Goal: Communication & Community: Answer question/provide support

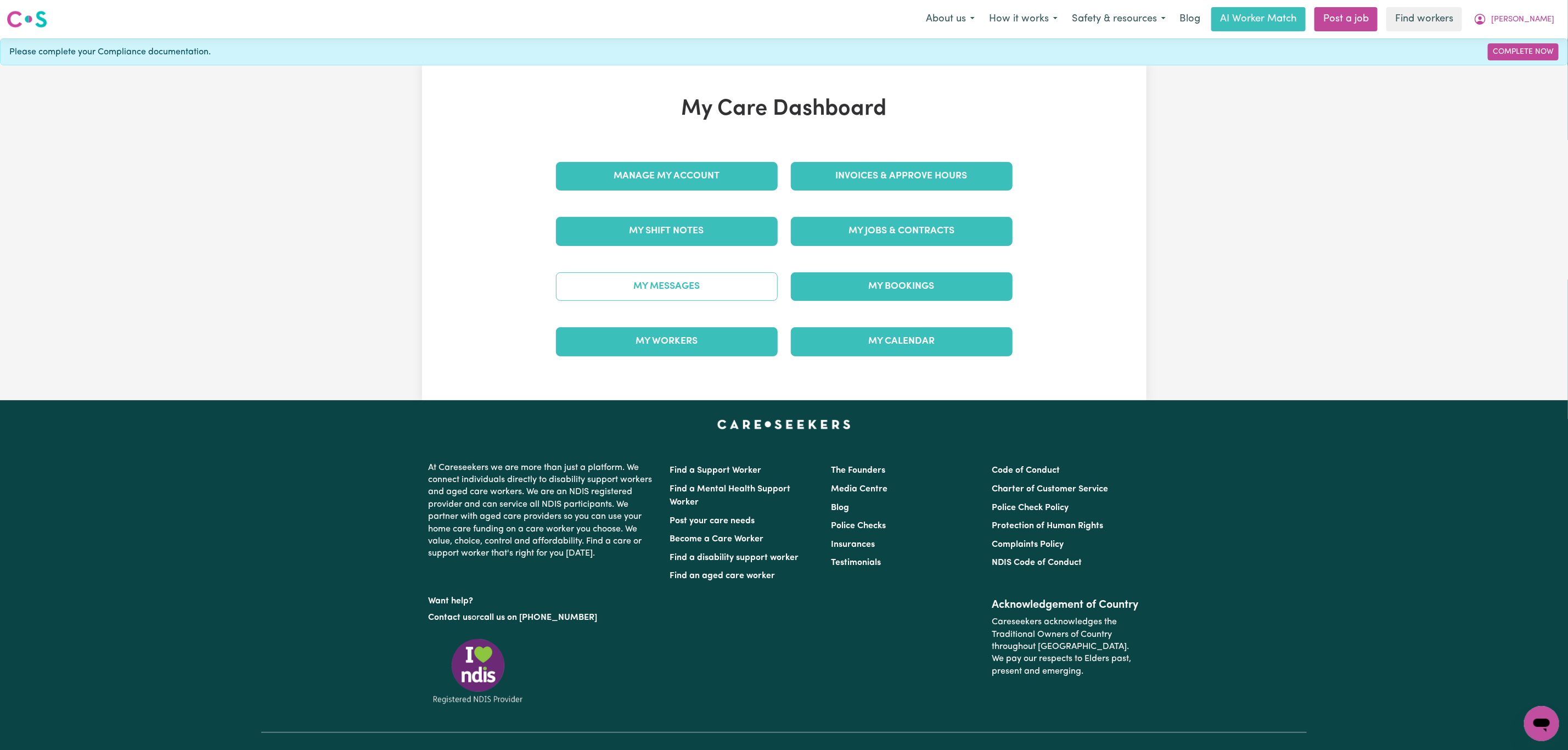
click at [708, 285] on link "My Messages" at bounding box center [666, 286] width 222 height 28
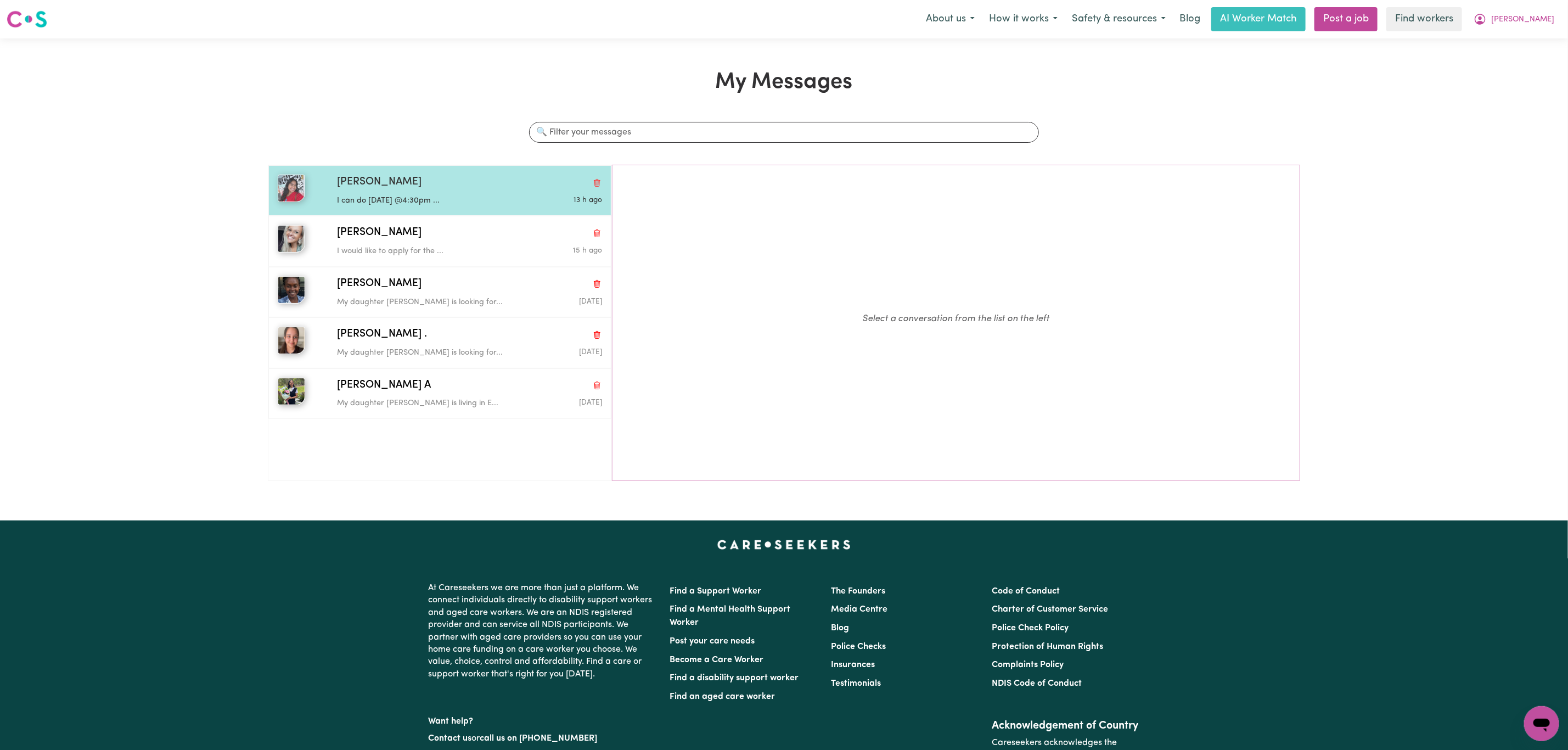
click at [526, 179] on div "[PERSON_NAME]" at bounding box center [469, 183] width 265 height 16
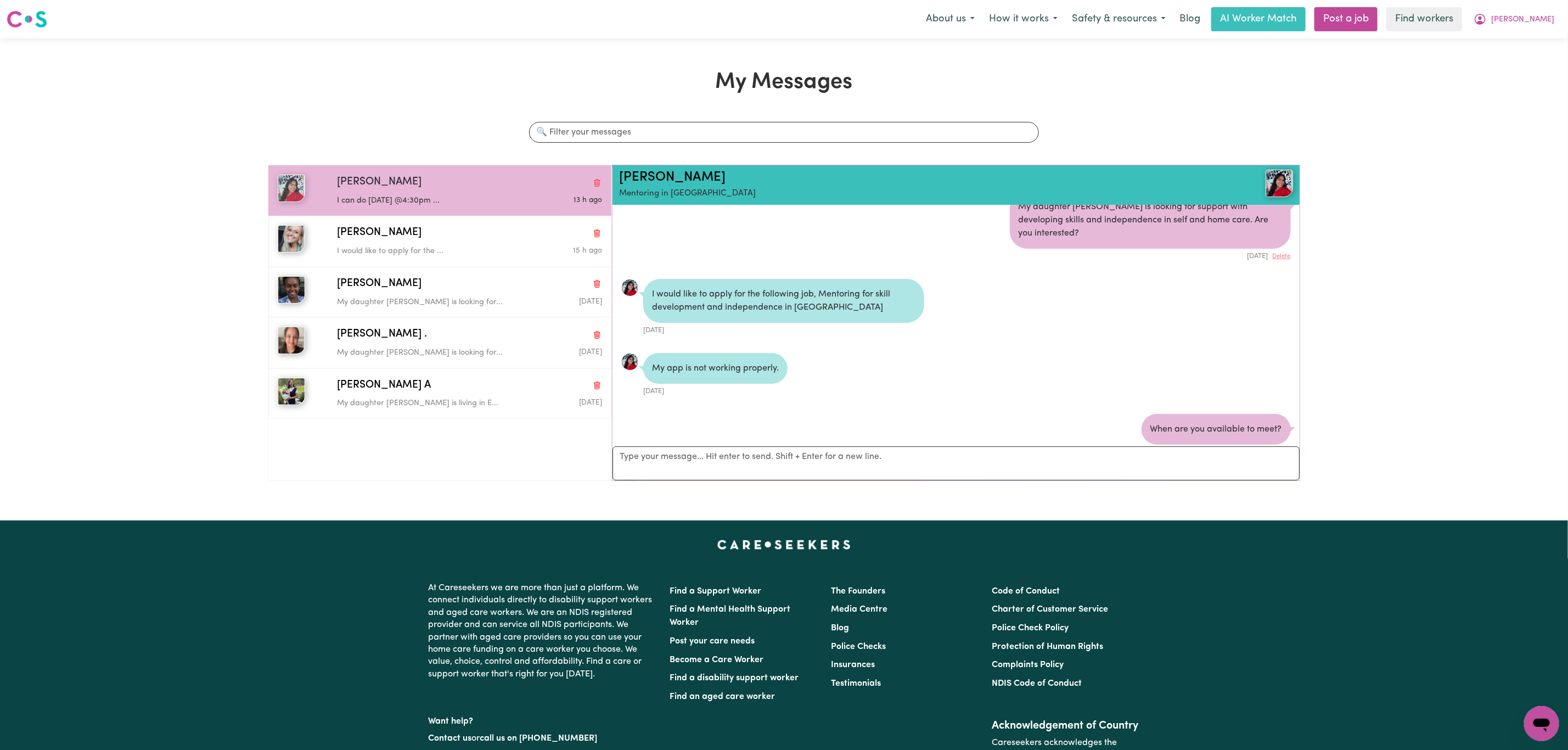
scroll to position [9, 0]
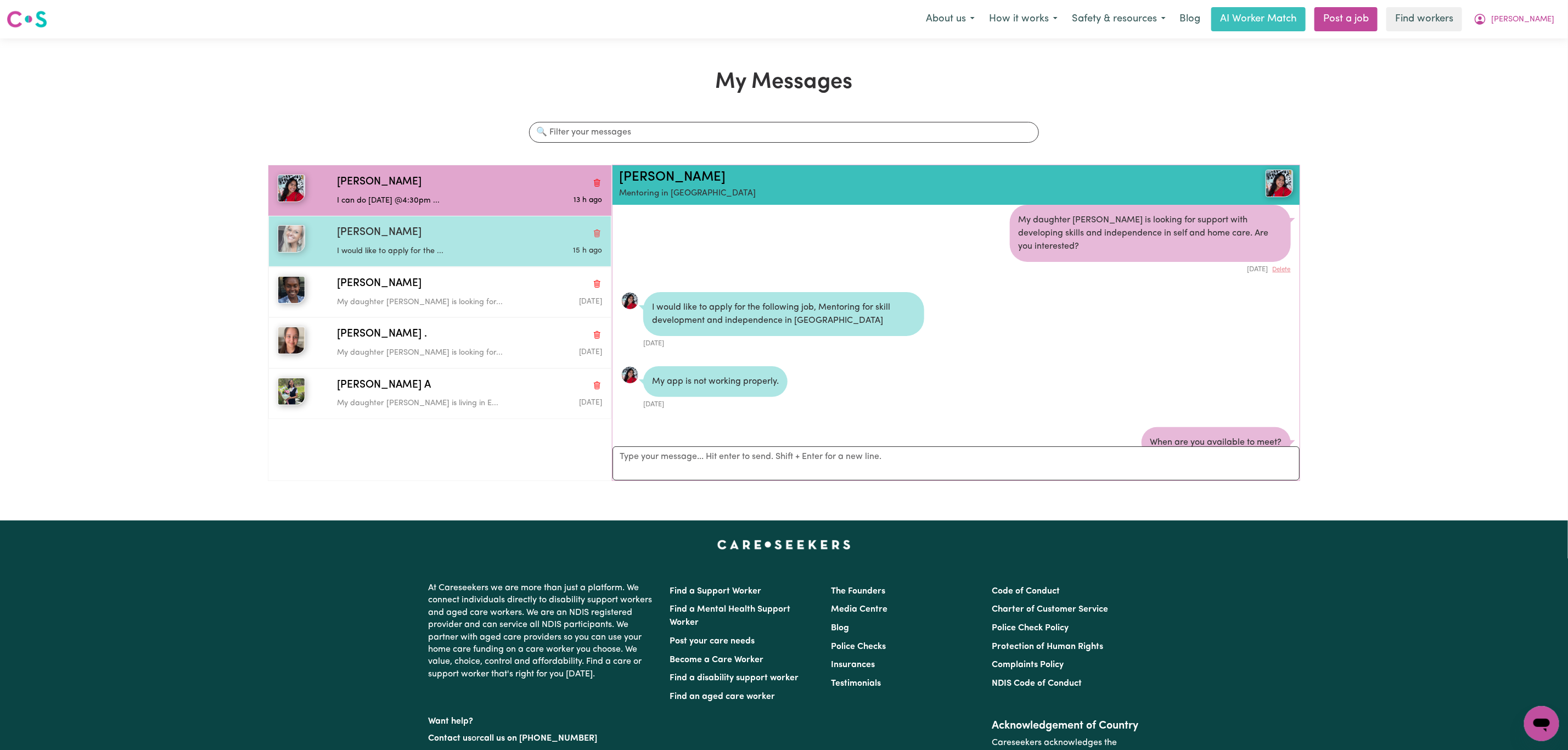
click at [489, 249] on p "I would like to apply for the ..." at bounding box center [425, 251] width 177 height 12
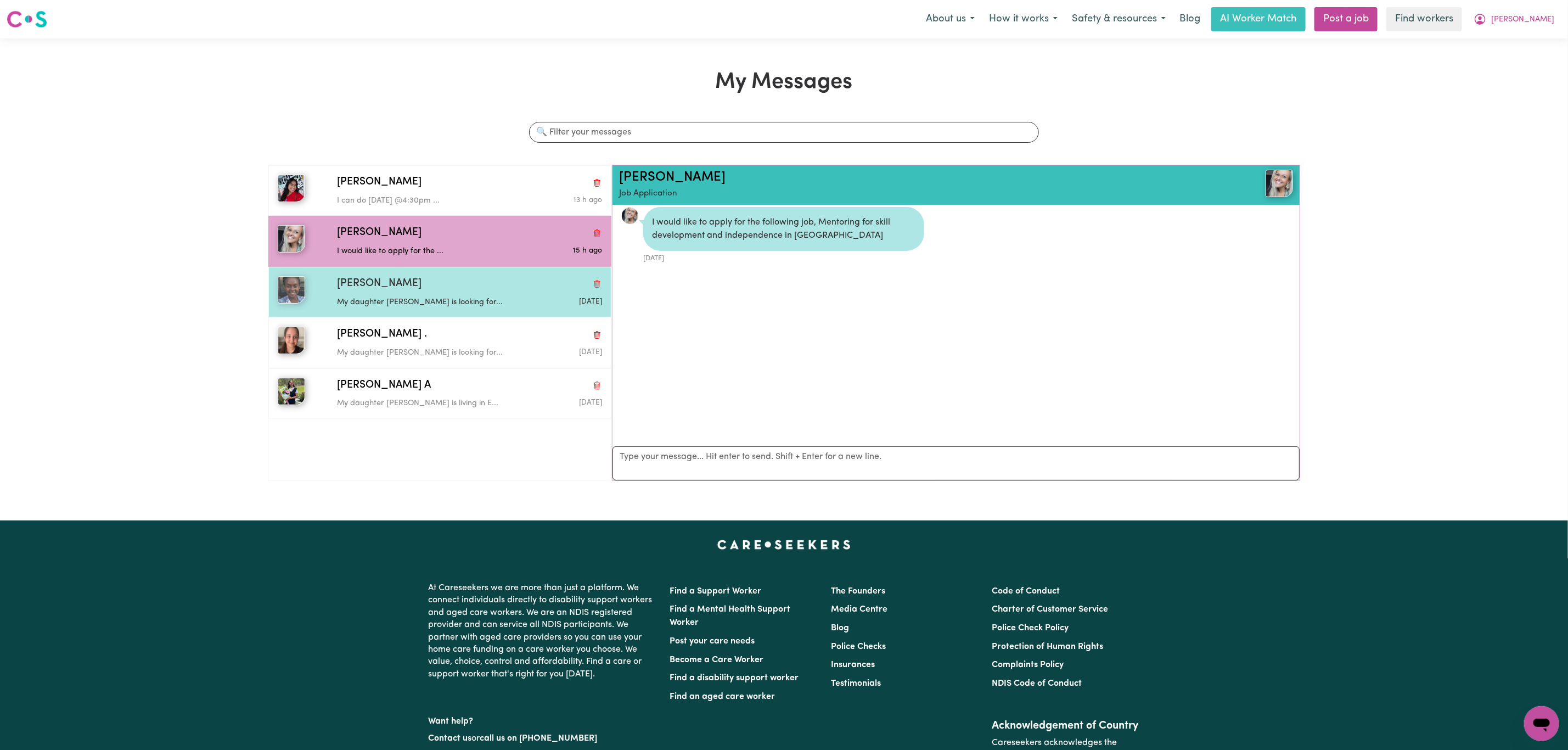
click at [468, 284] on div "[PERSON_NAME]" at bounding box center [469, 284] width 265 height 16
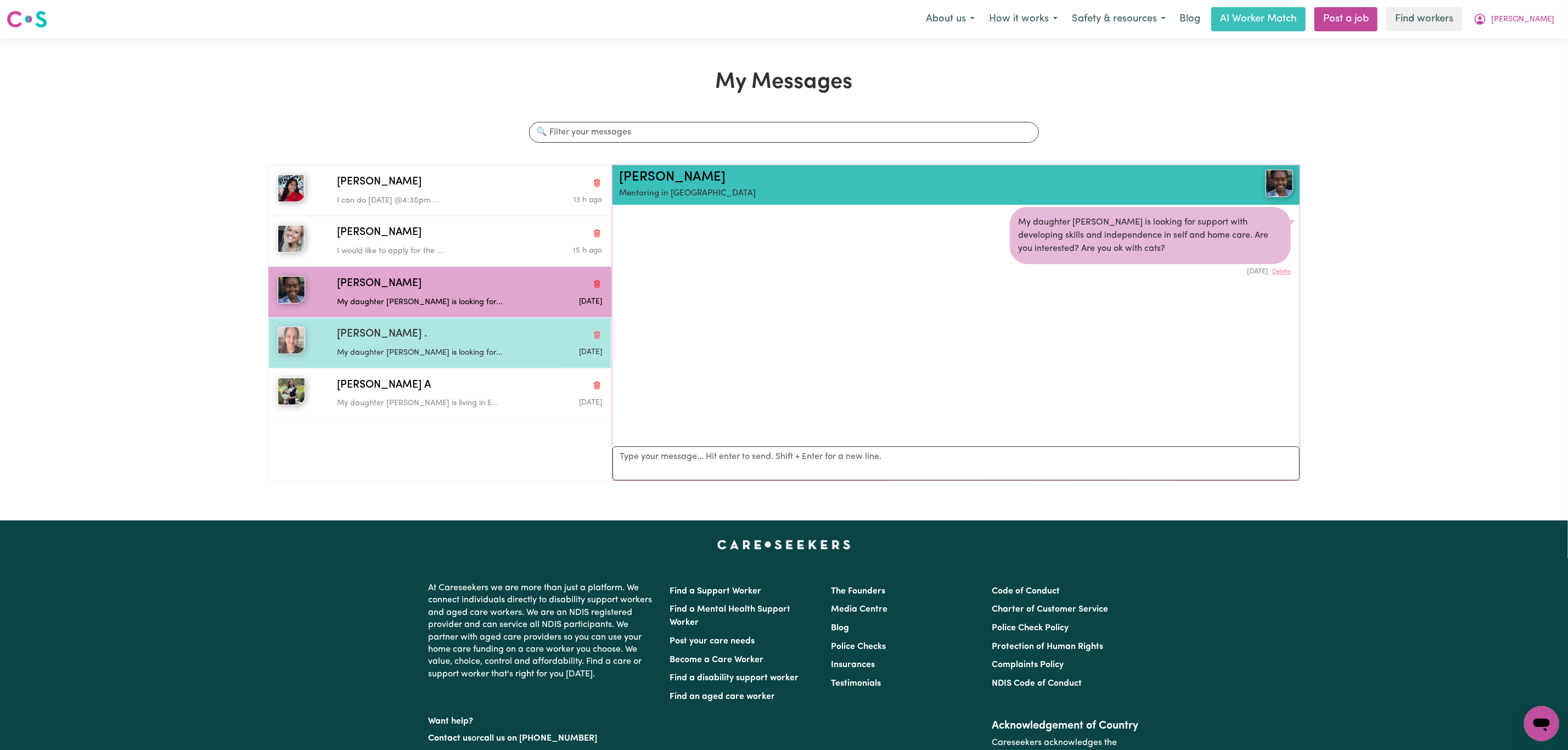
drag, startPoint x: 474, startPoint y: 351, endPoint x: 474, endPoint y: 363, distance: 12.0
click at [474, 352] on p "My daughter [PERSON_NAME] is looking for..." at bounding box center [425, 352] width 177 height 12
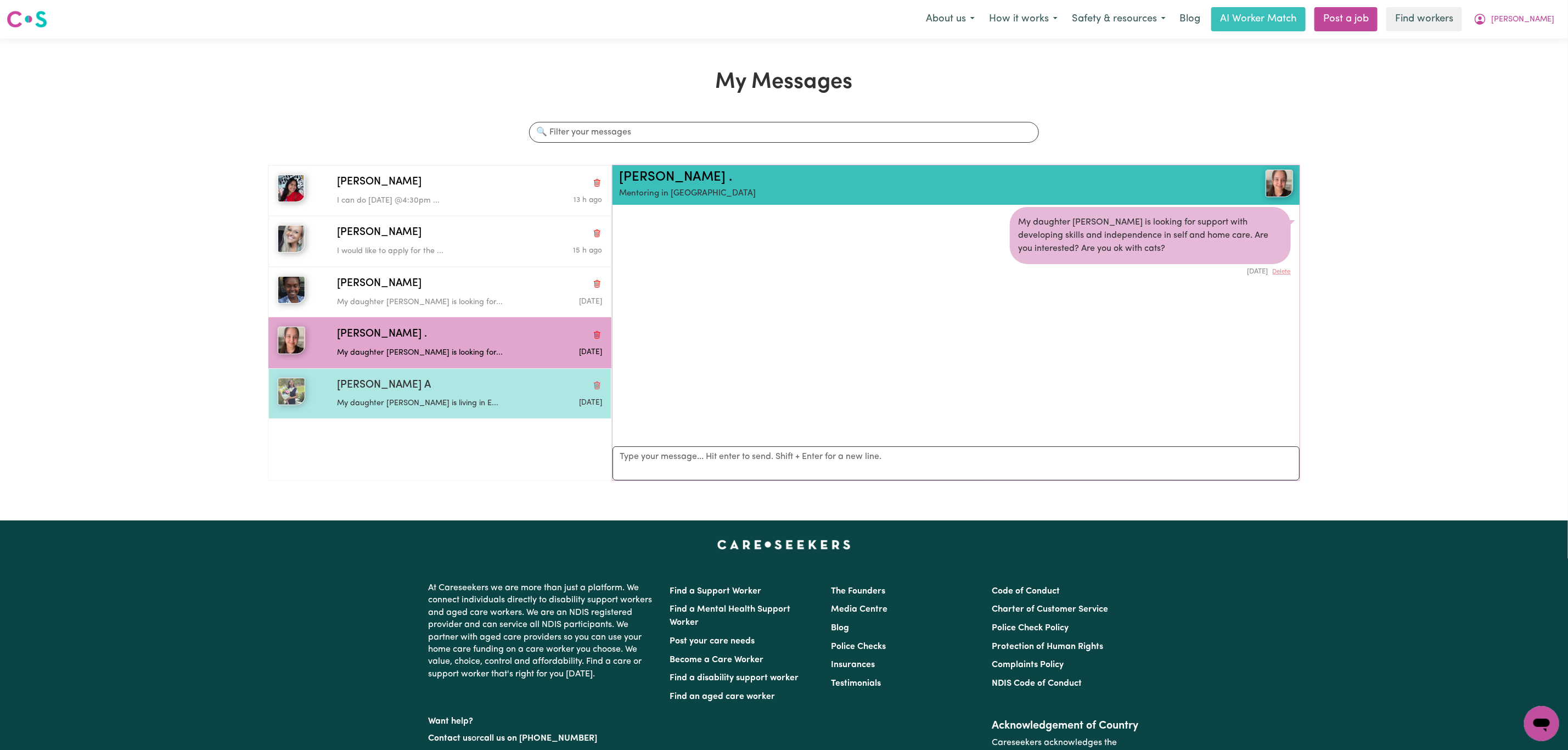
click at [468, 385] on div "[PERSON_NAME] A" at bounding box center [469, 386] width 265 height 16
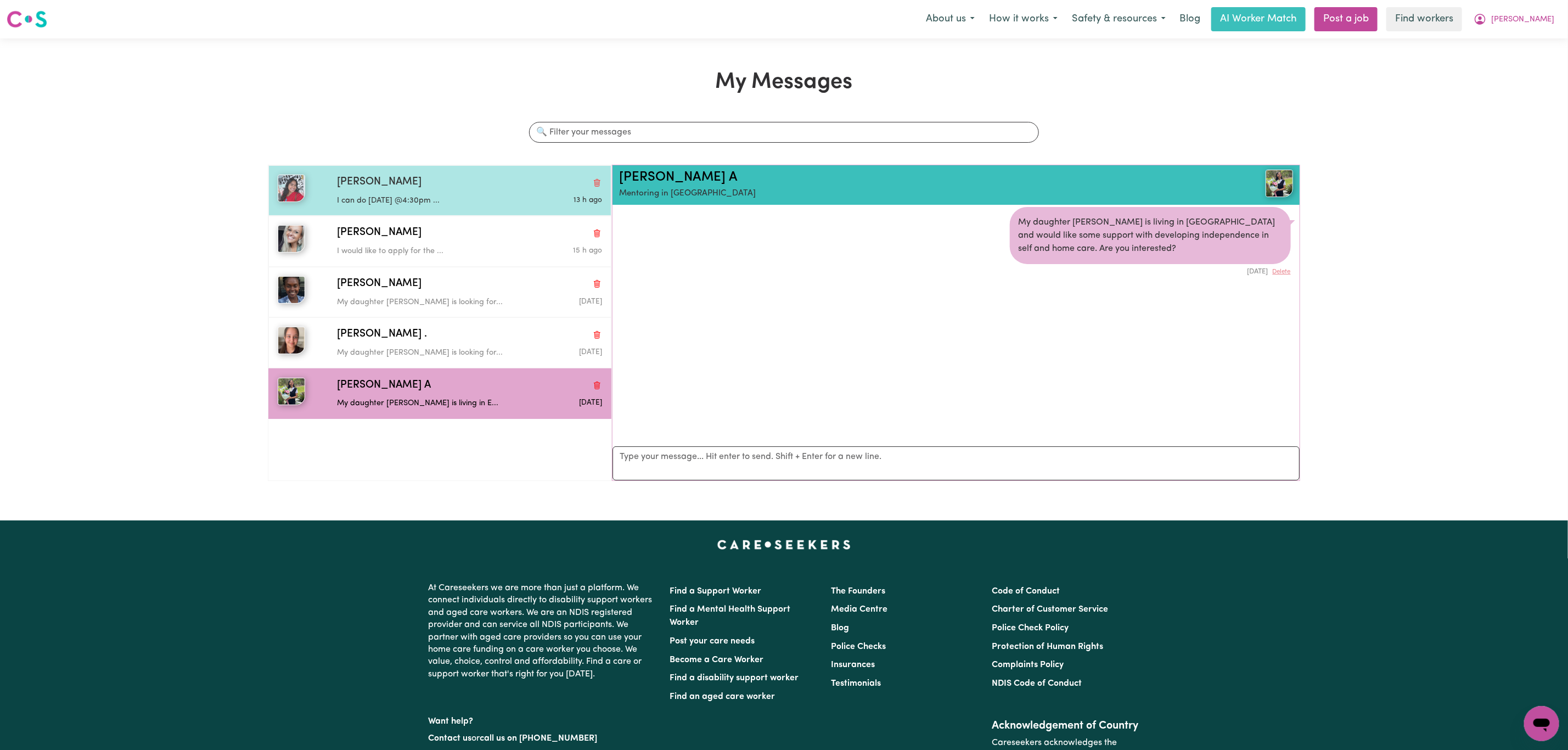
click at [494, 204] on p "I can do [DATE] @4:30pm ..." at bounding box center [425, 201] width 177 height 12
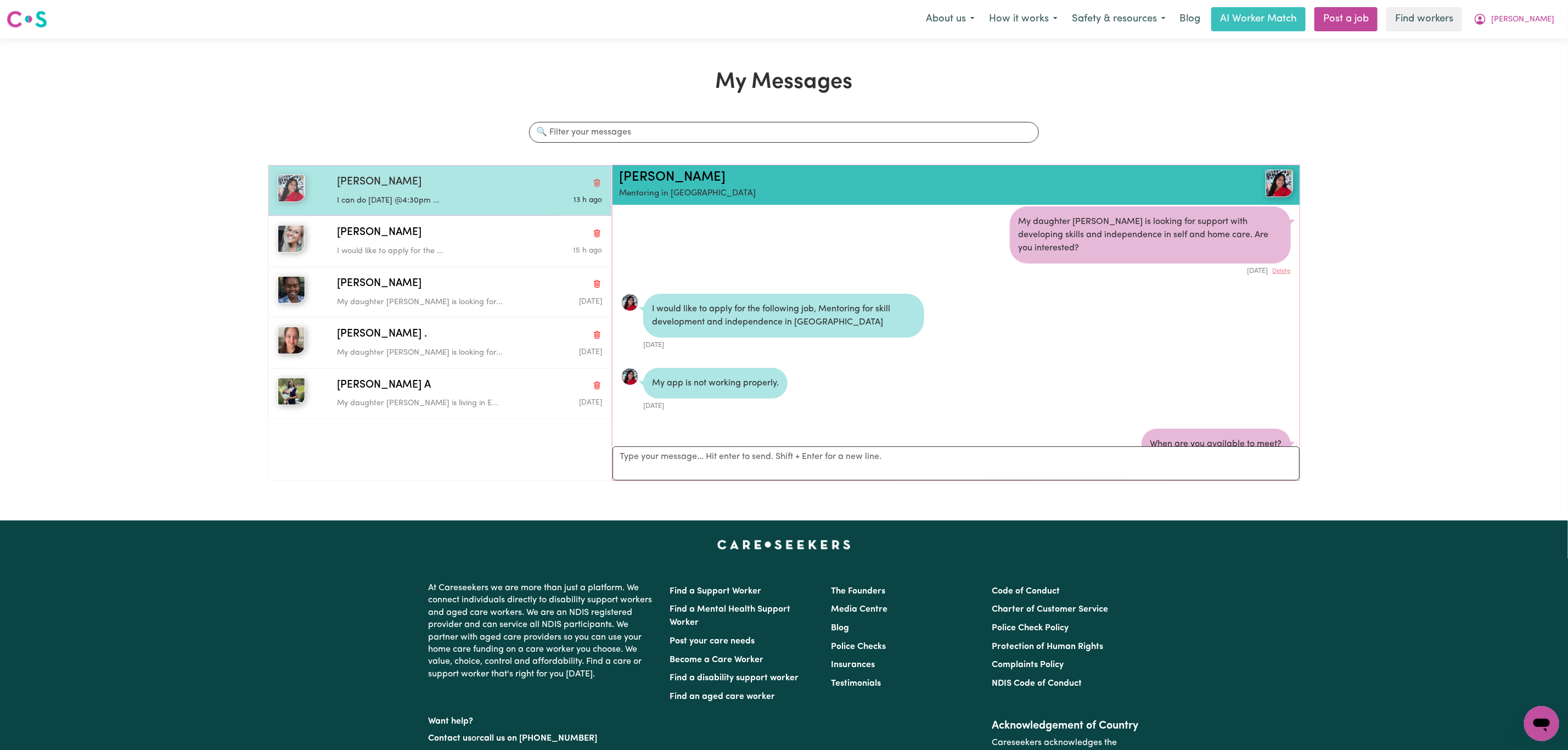
scroll to position [173, 0]
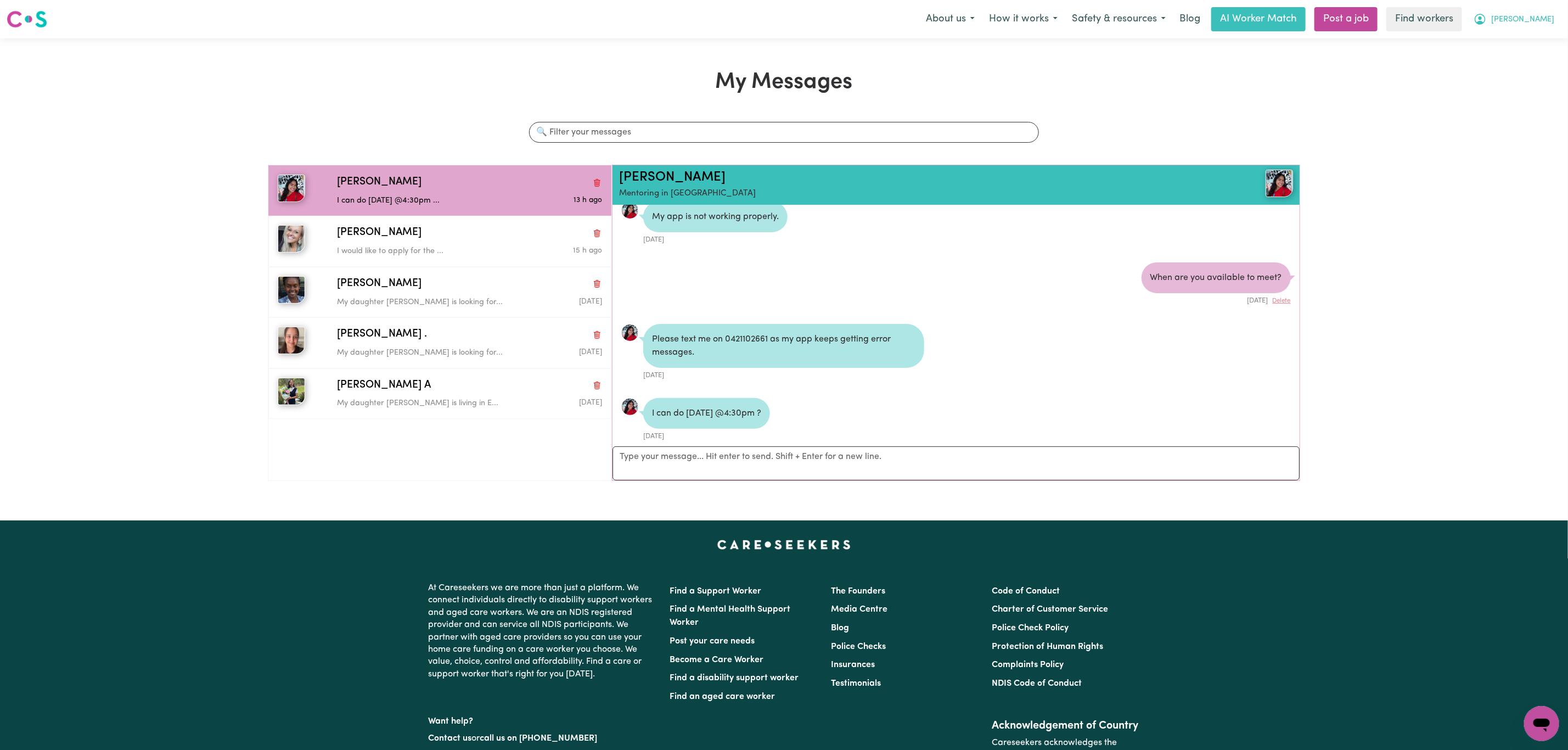
click at [1548, 30] on button "[PERSON_NAME]" at bounding box center [1513, 19] width 95 height 23
click at [1540, 22] on span "[PERSON_NAME]" at bounding box center [1523, 19] width 63 height 12
click at [1502, 62] on link "Logout" at bounding box center [1517, 63] width 87 height 21
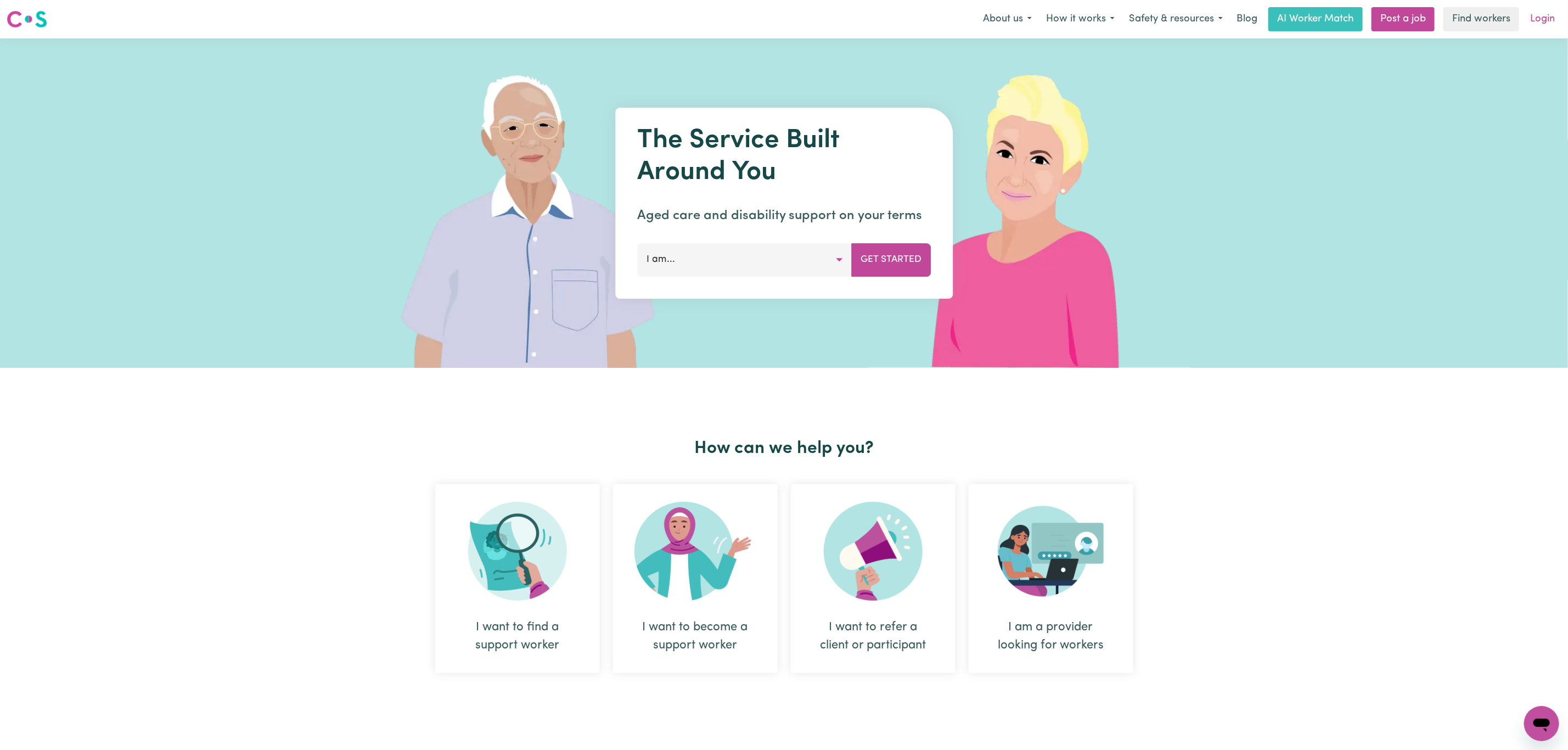
click at [1530, 20] on link "Login" at bounding box center [1543, 19] width 38 height 24
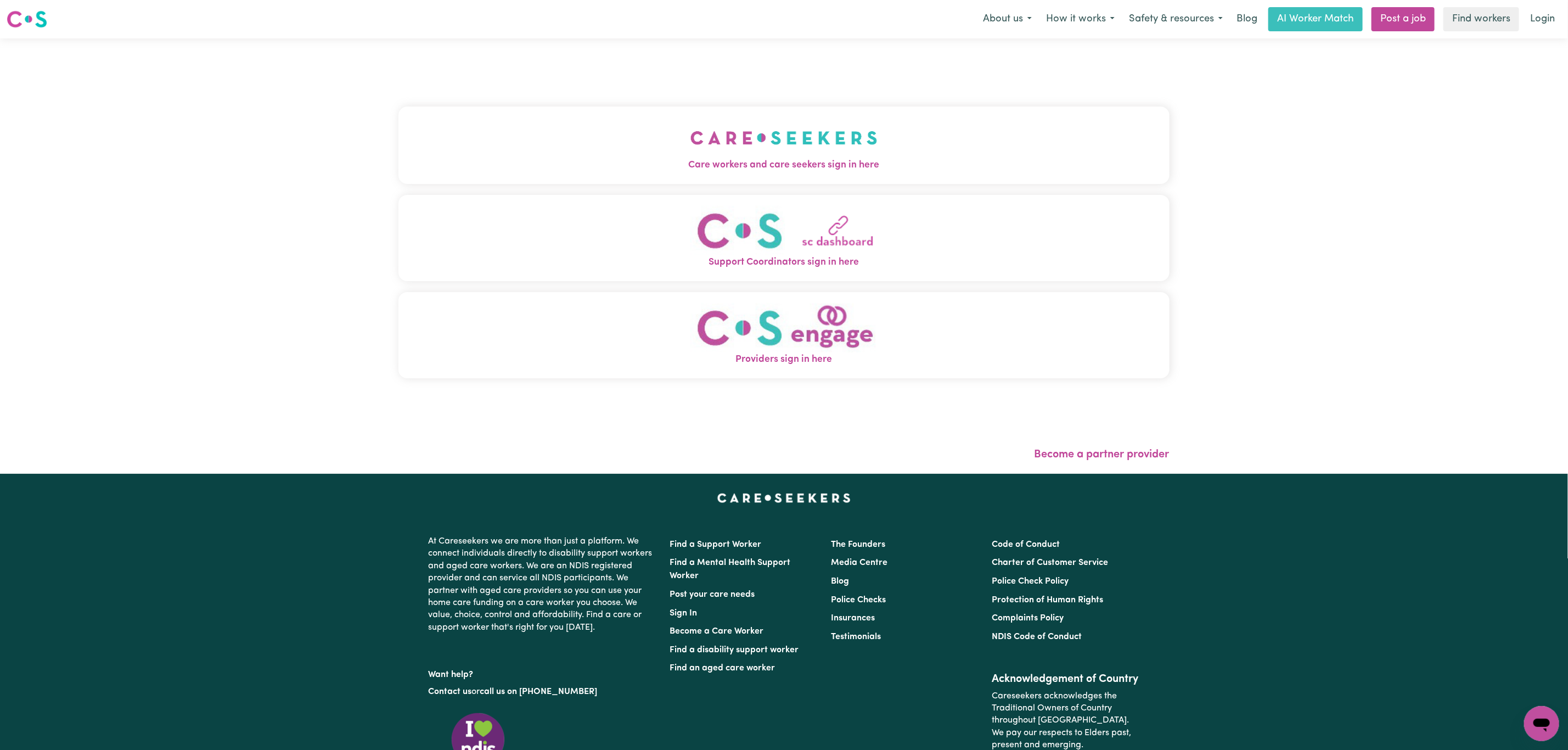
click at [669, 170] on span "Care workers and care seekers sign in here" at bounding box center [784, 165] width 771 height 14
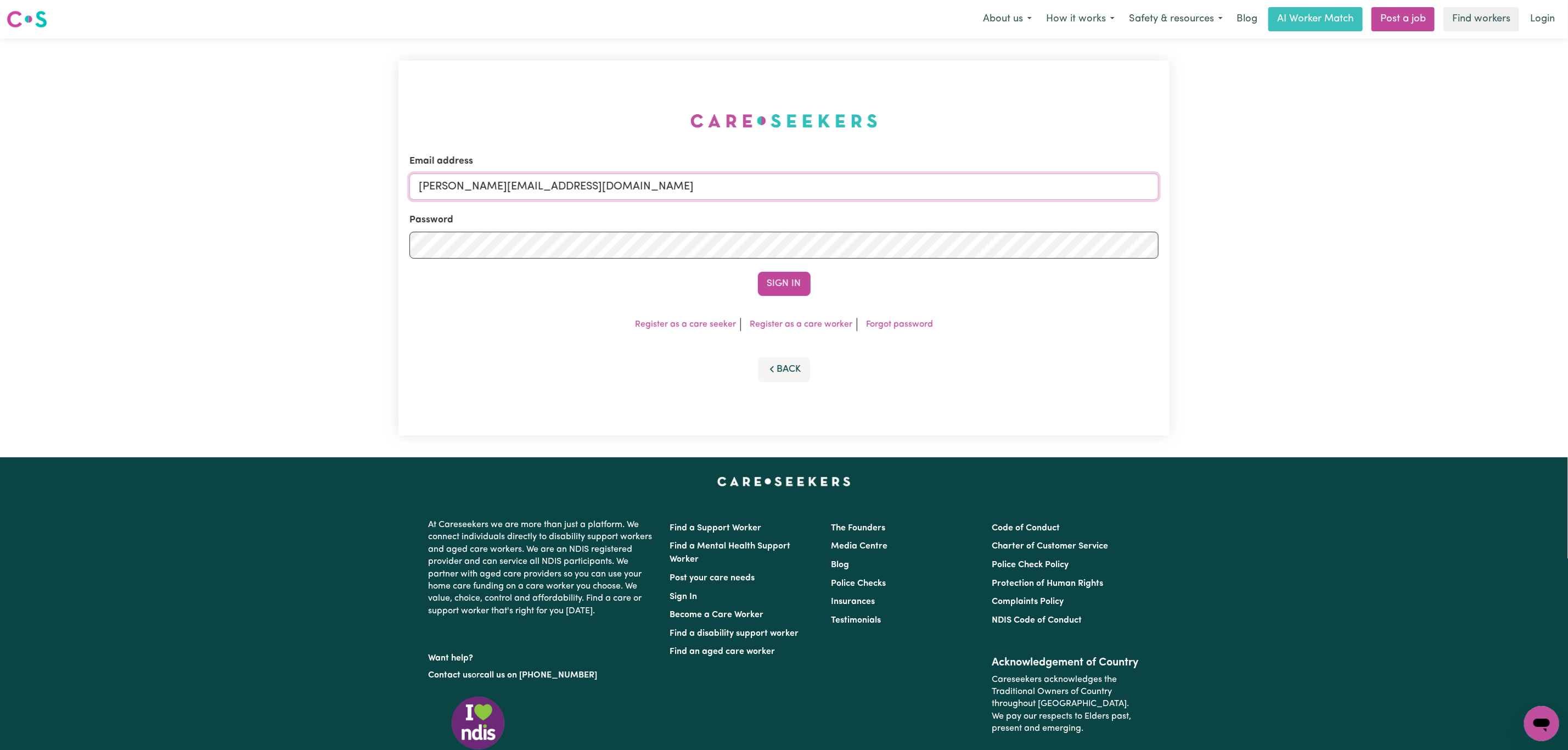
click at [419, 188] on div "Email address [PERSON_NAME][EMAIL_ADDRESS][DOMAIN_NAME] Password Sign In Regist…" at bounding box center [784, 247] width 771 height 375
click at [530, 191] on input "[PERSON_NAME][EMAIL_ADDRESS][DOMAIN_NAME]" at bounding box center [784, 186] width 749 height 26
drag, startPoint x: 473, startPoint y: 184, endPoint x: 775, endPoint y: 216, distance: 303.7
click at [767, 204] on form "Email address [EMAIL_ADDRESS][PERSON_NAME][DOMAIN_NAME] Password Sign In" at bounding box center [784, 224] width 749 height 141
click at [786, 288] on button "Sign In" at bounding box center [784, 284] width 53 height 24
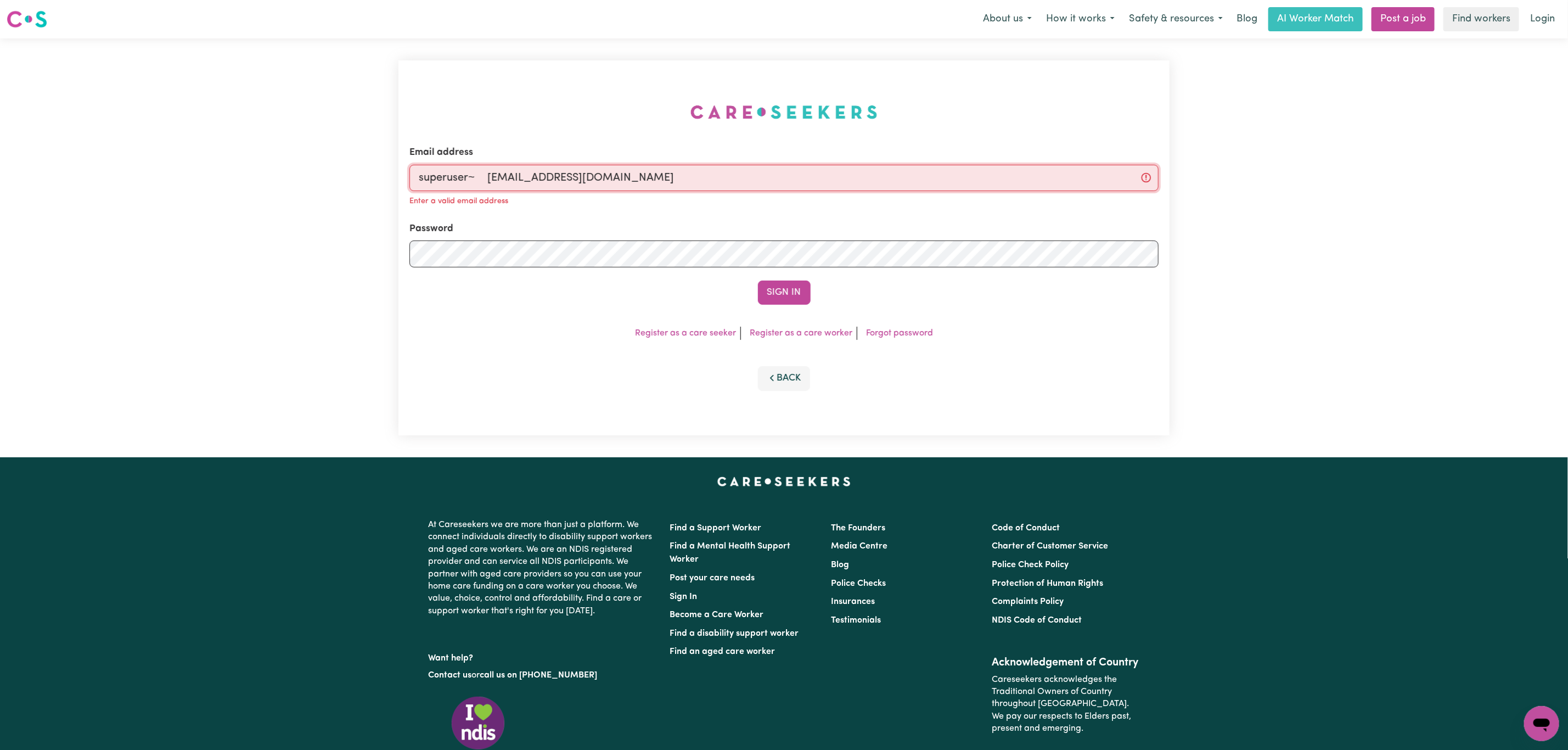
click at [489, 181] on input "superuser~ [EMAIL_ADDRESS][DOMAIN_NAME]" at bounding box center [784, 177] width 749 height 26
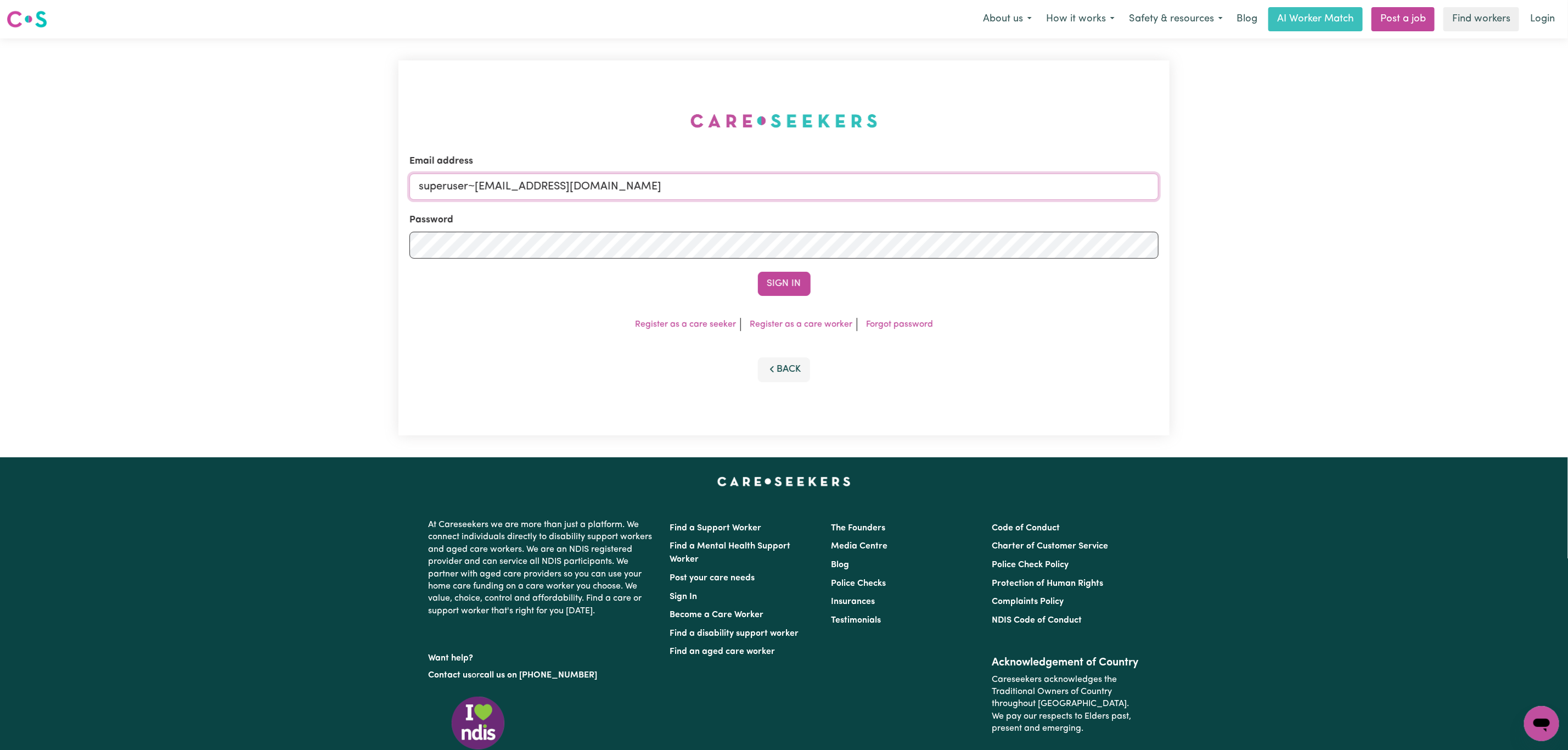
type input "superuser~[EMAIL_ADDRESS][DOMAIN_NAME]"
click at [758, 272] on button "Sign In" at bounding box center [784, 284] width 53 height 24
